Goal: Find specific page/section: Find specific page/section

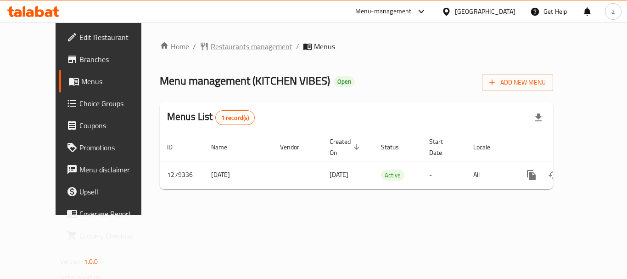
click at [222, 48] on span "Restaurants management" at bounding box center [252, 46] width 82 height 11
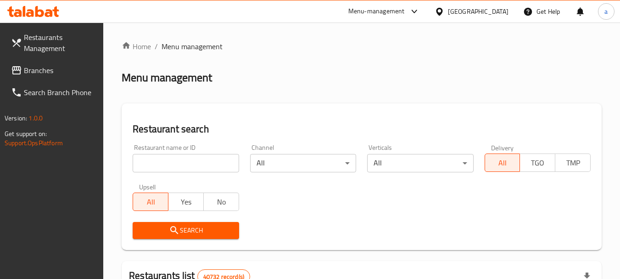
click at [197, 164] on input "search" at bounding box center [186, 163] width 106 height 18
paste input "693248"
type input "693248"
click at [195, 219] on div "Search" at bounding box center [185, 230] width 117 height 28
click at [190, 226] on span "Search" at bounding box center [185, 230] width 91 height 11
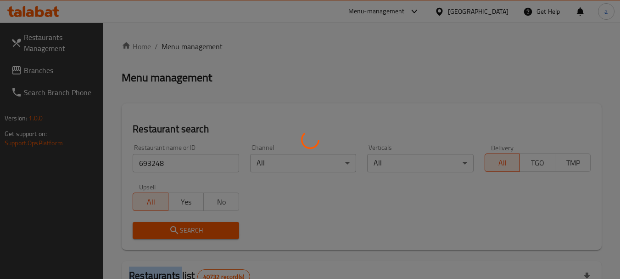
click at [190, 226] on div at bounding box center [310, 139] width 620 height 279
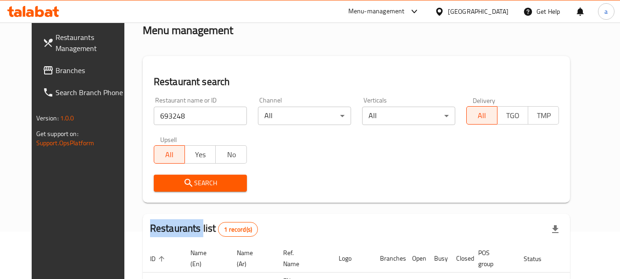
scroll to position [123, 0]
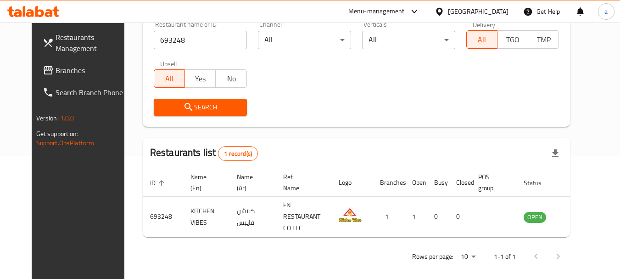
click at [460, 6] on div "United Arab Emirates" at bounding box center [478, 11] width 61 height 10
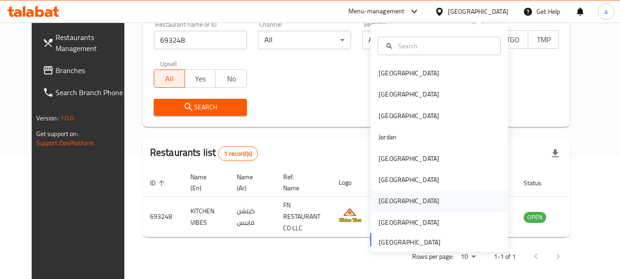
click at [391, 201] on div "Qatar" at bounding box center [408, 200] width 75 height 21
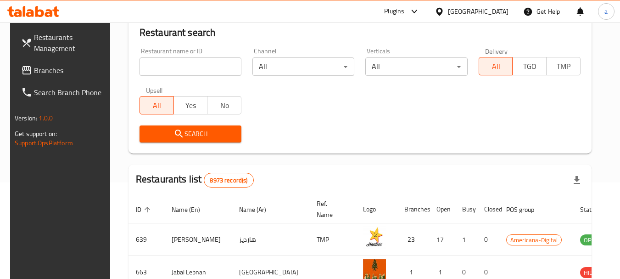
scroll to position [123, 0]
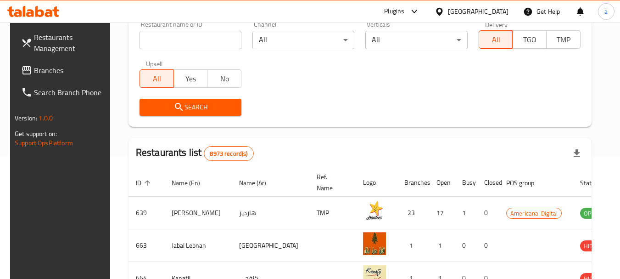
click at [497, 10] on div "Qatar" at bounding box center [478, 11] width 61 height 10
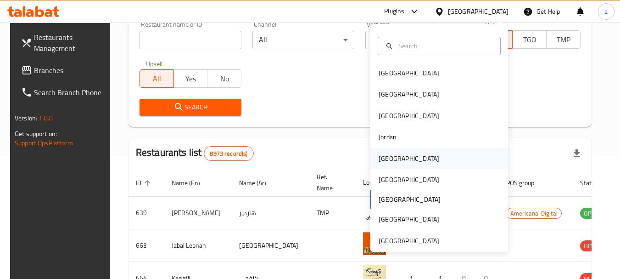
click at [391, 155] on div "[GEOGRAPHIC_DATA]" at bounding box center [409, 158] width 61 height 10
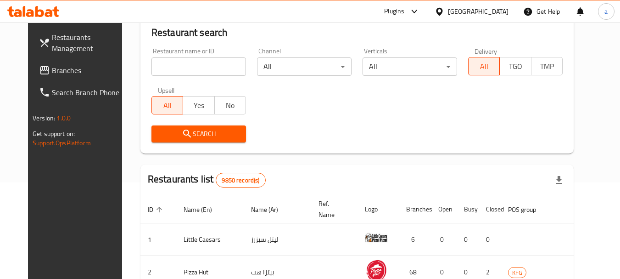
scroll to position [123, 0]
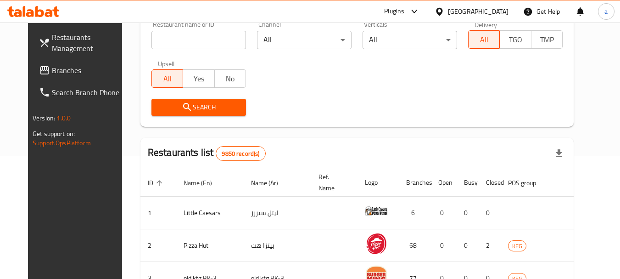
click at [52, 67] on span "Branches" at bounding box center [88, 70] width 73 height 11
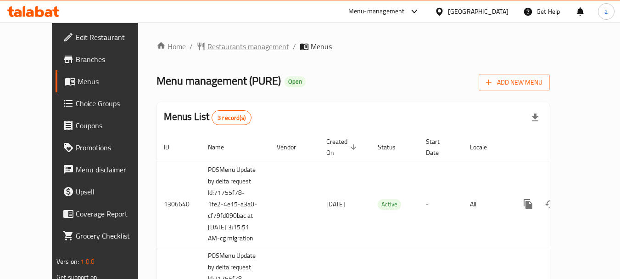
click at [213, 51] on span "Restaurants management" at bounding box center [249, 46] width 82 height 11
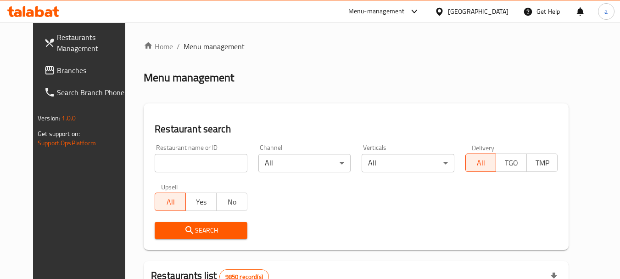
click at [187, 164] on input "search" at bounding box center [201, 163] width 92 height 18
paste input "701631"
type input "701631"
click at [204, 219] on div "Search" at bounding box center [200, 230] width 103 height 28
click at [207, 229] on span "Search" at bounding box center [201, 230] width 78 height 11
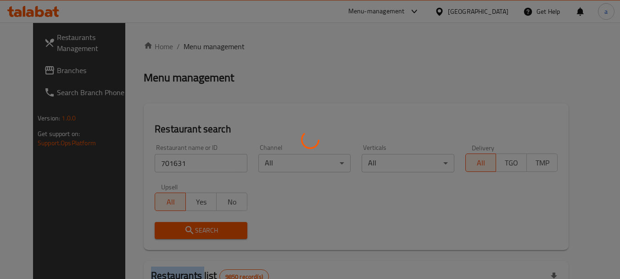
click at [207, 229] on div at bounding box center [310, 139] width 620 height 279
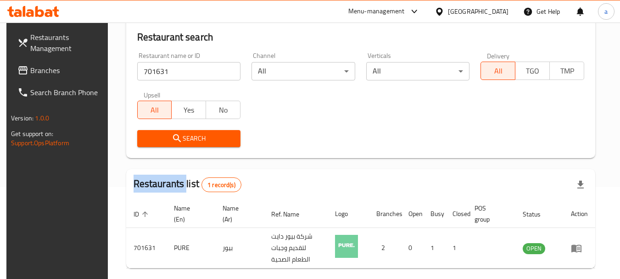
scroll to position [131, 0]
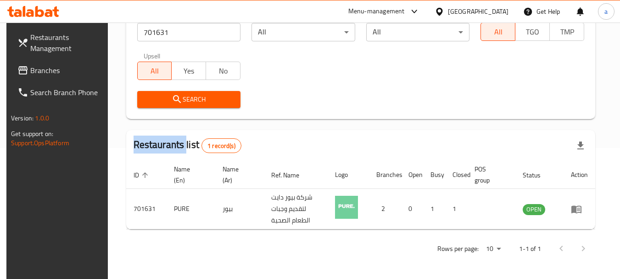
click at [169, 135] on div "Restaurants list 1 record(s)" at bounding box center [360, 145] width 469 height 31
drag, startPoint x: 7, startPoint y: 177, endPoint x: 0, endPoint y: 164, distance: 14.6
click at [7, 177] on div "Restaurants Management Branches Search Branch Phone Version: 1.0.0 Get support …" at bounding box center [58, 161] width 104 height 279
